Goal: Task Accomplishment & Management: Complete application form

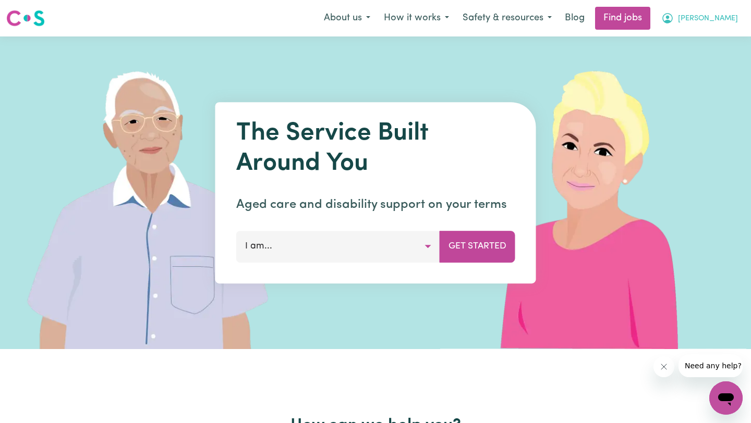
click at [704, 16] on span "[PERSON_NAME]" at bounding box center [708, 18] width 60 height 11
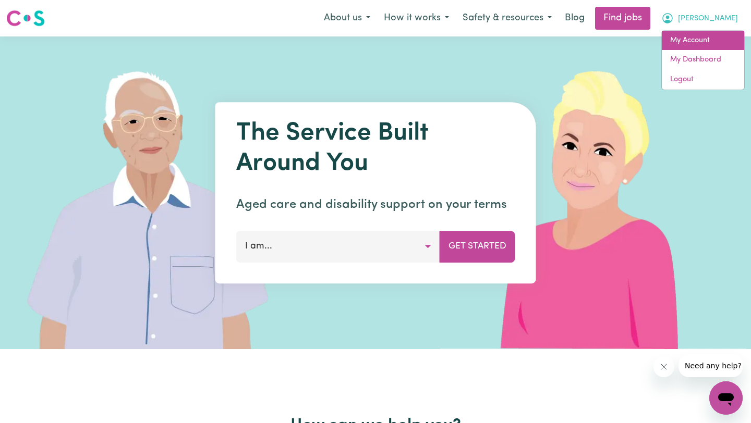
click at [676, 46] on link "My Account" at bounding box center [702, 41] width 82 height 20
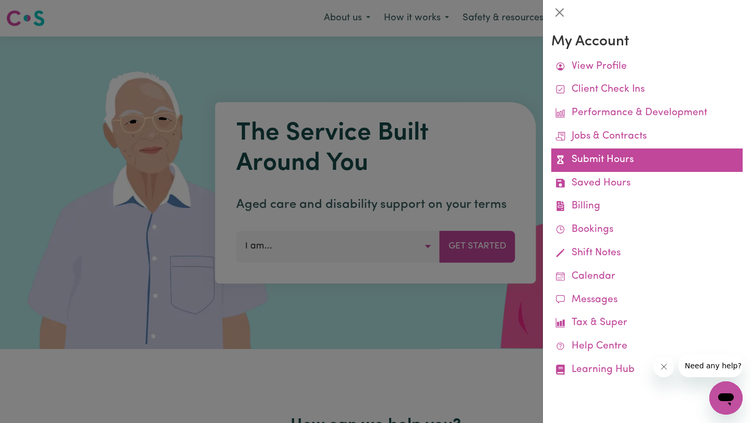
click at [605, 166] on link "Submit Hours" at bounding box center [646, 160] width 191 height 23
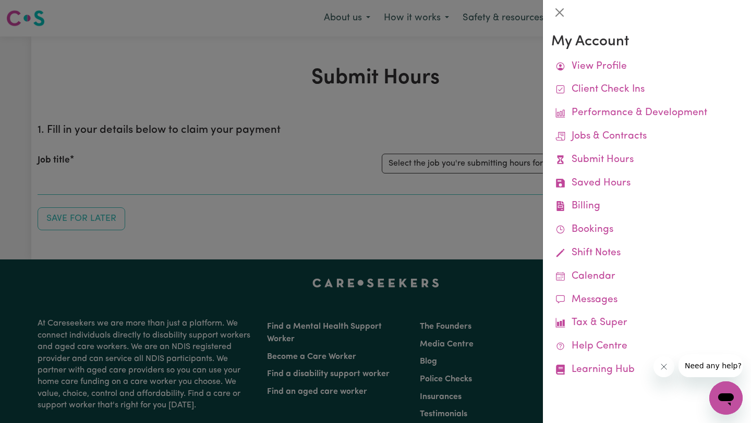
click at [299, 179] on div at bounding box center [375, 211] width 751 height 423
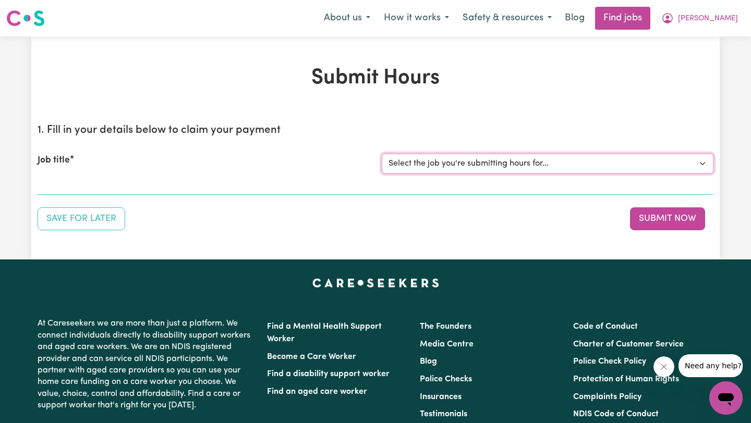
click at [395, 159] on select "Select the job you're submitting hours for... [[PERSON_NAME]] Support worker fo…" at bounding box center [548, 164] width 332 height 20
select select "11188"
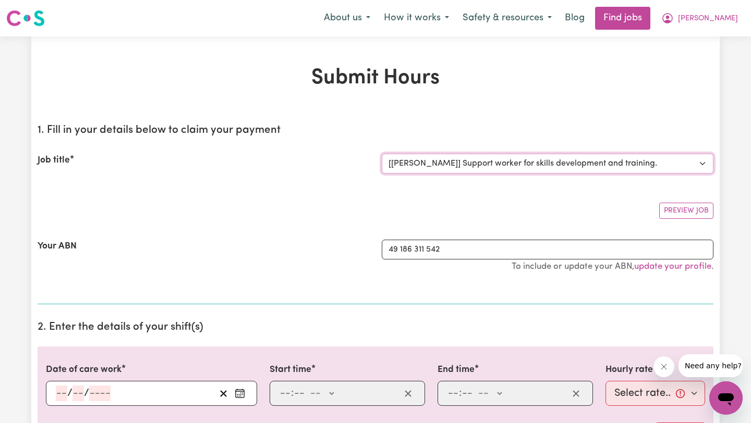
scroll to position [207, 0]
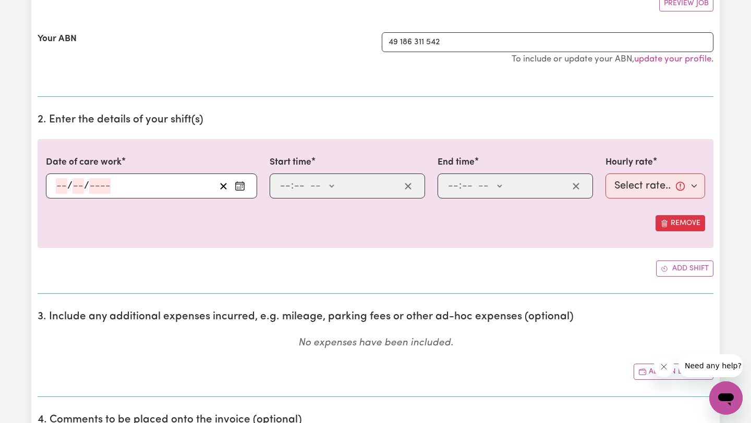
click at [62, 185] on input "number" at bounding box center [61, 186] width 11 height 16
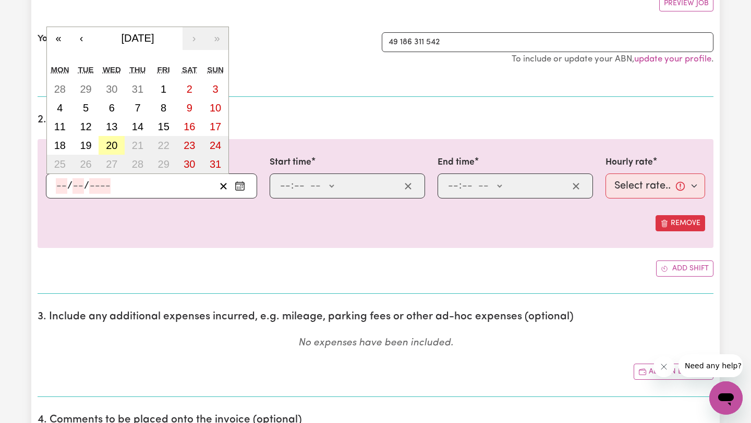
click at [109, 146] on abbr "20" at bounding box center [111, 145] width 11 height 11
type input "[DATE]"
type input "20"
type input "8"
type input "2025"
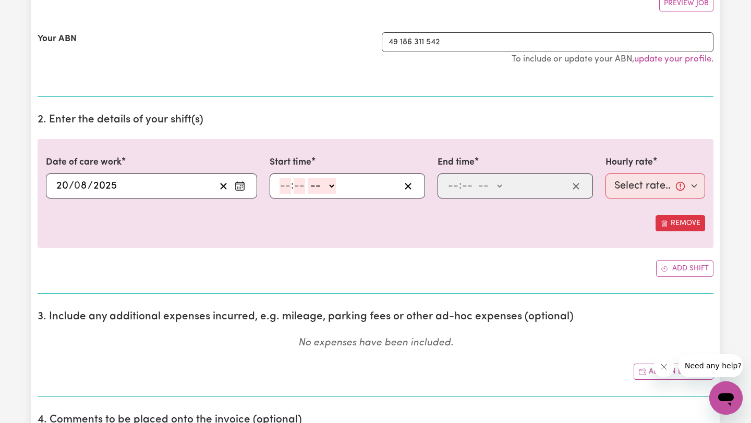
click at [280, 191] on input "number" at bounding box center [284, 186] width 11 height 16
type input "7"
type input "4"
click at [283, 184] on input "7" at bounding box center [282, 186] width 7 height 16
type input "6"
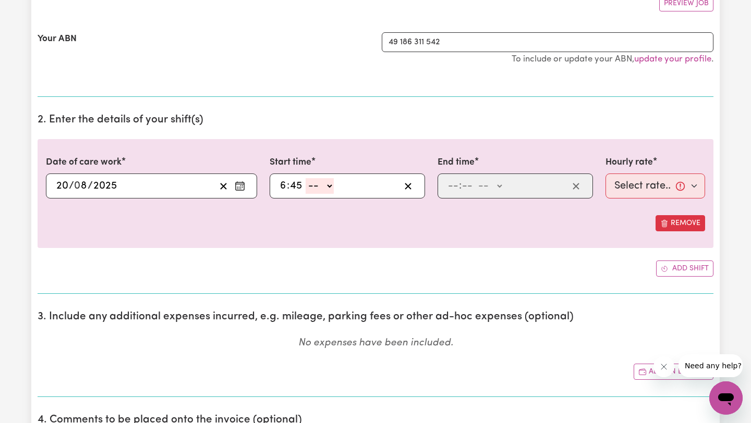
type input "45"
click at [445, 183] on div ": -- AM PM" at bounding box center [514, 186] width 155 height 25
click at [332, 186] on select "-- AM PM" at bounding box center [319, 186] width 28 height 16
select select "pm"
type input "18:45"
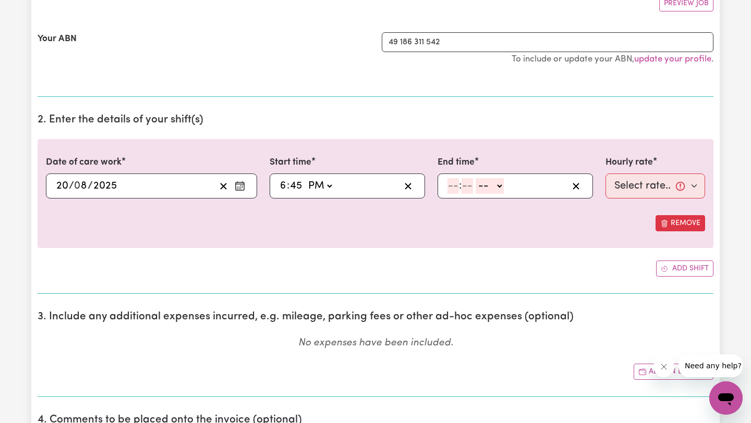
click at [450, 187] on input "number" at bounding box center [452, 186] width 11 height 16
type input "7"
type input "45"
click at [481, 187] on select "-- AM PM" at bounding box center [487, 186] width 28 height 16
select select "pm"
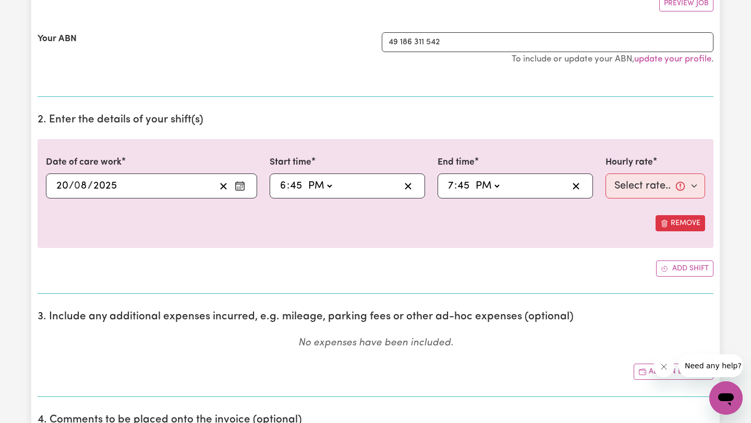
type input "19:45"
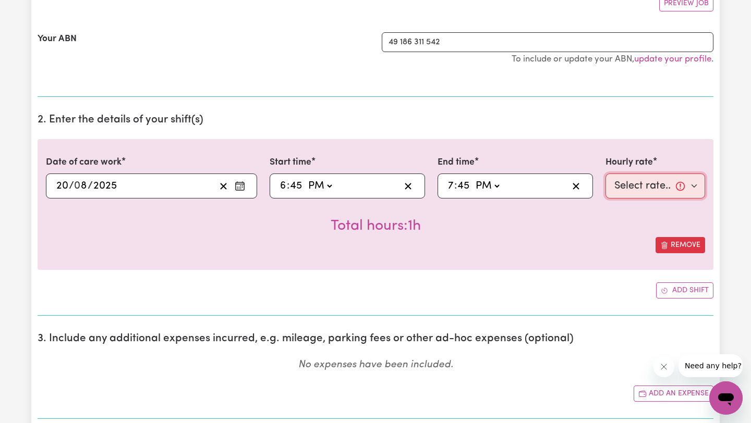
click at [641, 180] on select "Select rate... $50.00 (Weekday)" at bounding box center [655, 186] width 100 height 25
select select "50-Weekday"
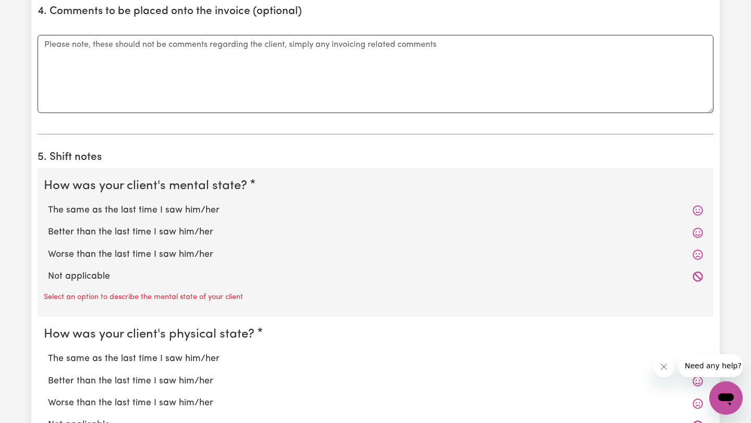
click at [190, 281] on label "Not applicable" at bounding box center [375, 277] width 655 height 14
click at [48, 270] on input "Not applicable" at bounding box center [47, 269] width 1 height 1
radio input "true"
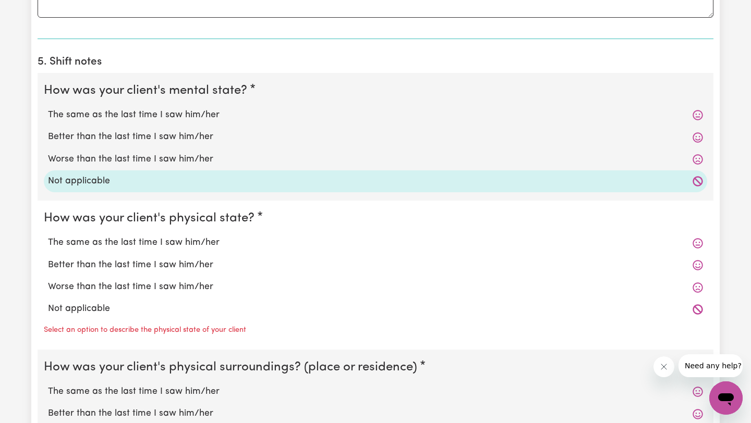
scroll to position [847, 0]
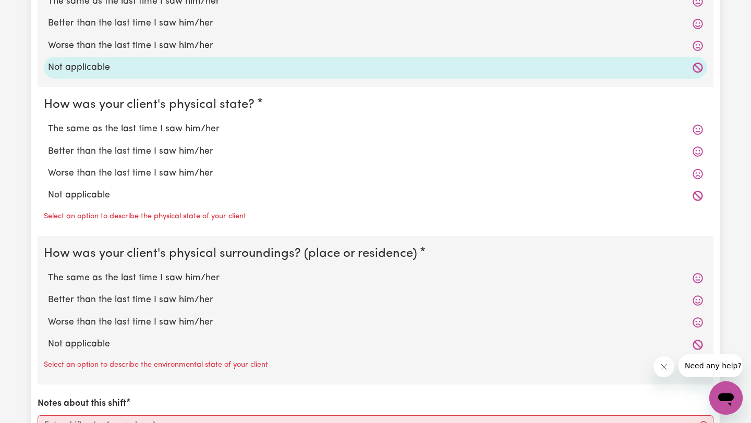
click at [113, 198] on label "Not applicable" at bounding box center [375, 196] width 655 height 14
click at [48, 189] on input "Not applicable" at bounding box center [47, 188] width 1 height 1
radio input "true"
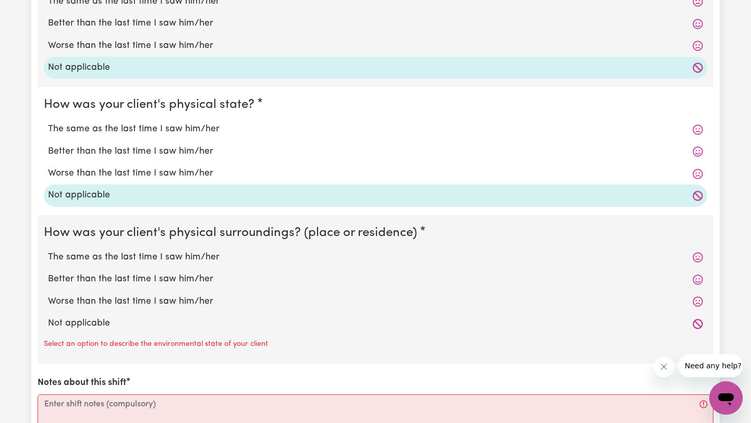
click at [103, 321] on label "Not applicable" at bounding box center [375, 324] width 655 height 14
click at [48, 317] on input "Not applicable" at bounding box center [47, 316] width 1 height 1
radio input "true"
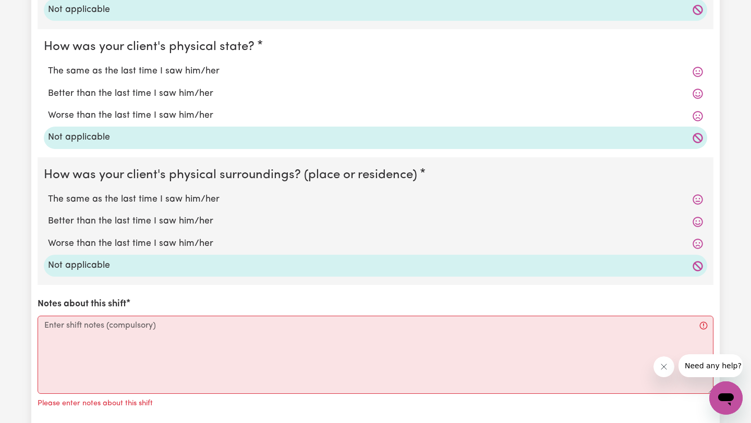
scroll to position [984, 0]
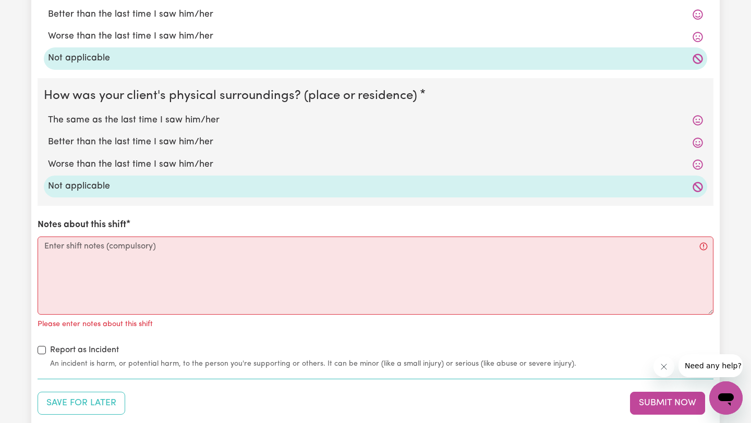
click at [103, 321] on p "Please enter notes about this shift" at bounding box center [95, 324] width 115 height 11
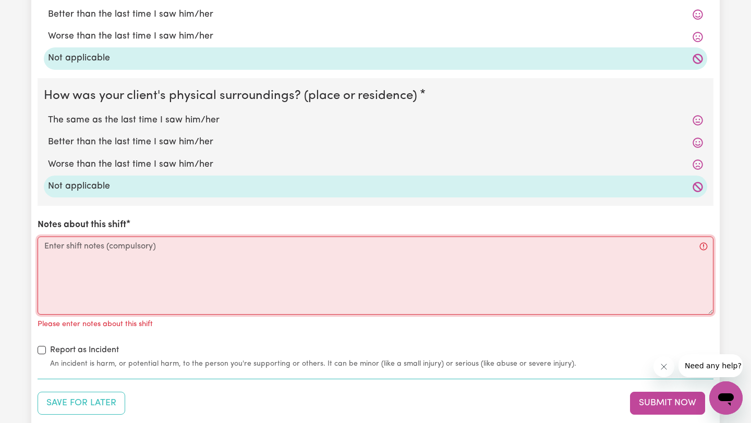
click at [100, 293] on textarea "Notes about this shift" at bounding box center [376, 276] width 676 height 78
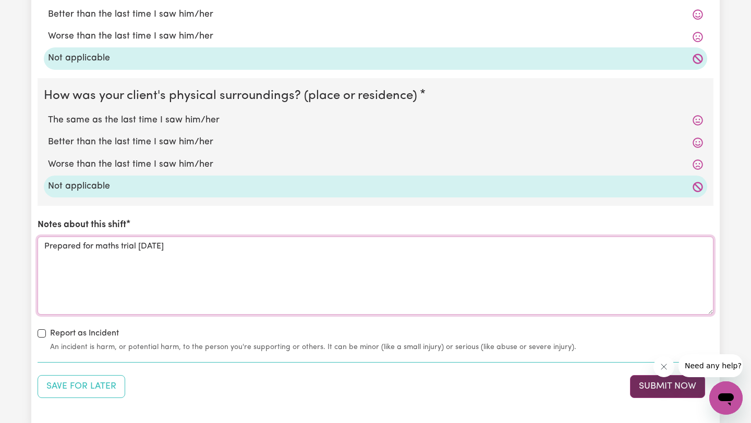
type textarea "Prepared for maths trial [DATE]"
click at [655, 382] on button "Submit Now" at bounding box center [667, 386] width 75 height 23
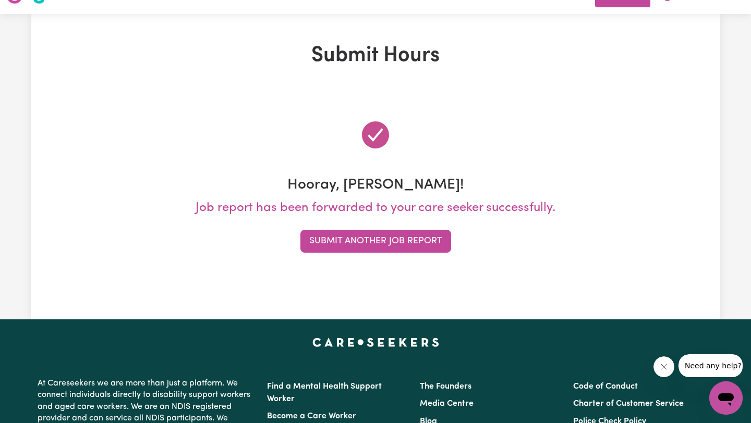
scroll to position [0, 0]
